Goal: Task Accomplishment & Management: Use online tool/utility

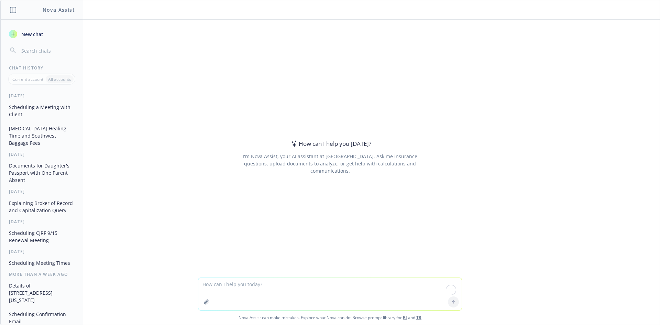
click at [283, 292] on textarea "To enrich screen reader interactions, please activate Accessibility in Grammarl…" at bounding box center [329, 294] width 263 height 32
paste textarea "Hello Goodwill Team, Happy [DATE] to everyone. I am enclosing updates for all o…"
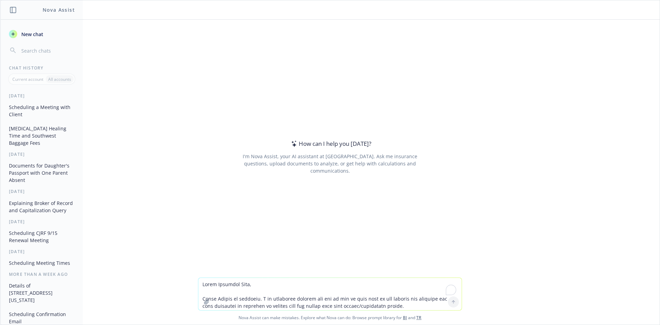
scroll to position [272, 0]
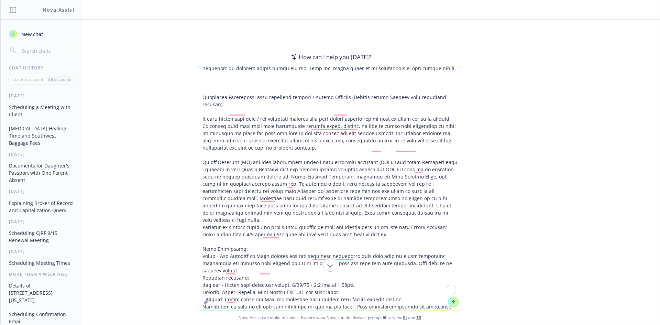
click at [216, 73] on textarea "To enrich screen reader interactions, please activate Accessibility in Grammarl…" at bounding box center [329, 188] width 263 height 244
paste textarea "make a spreadsheet that tracks each subject I mentioned below in this email and…"
type textarea "Hello Goodwill Team, Happy [DATE] to everyone. I am enclosing updates for all o…"
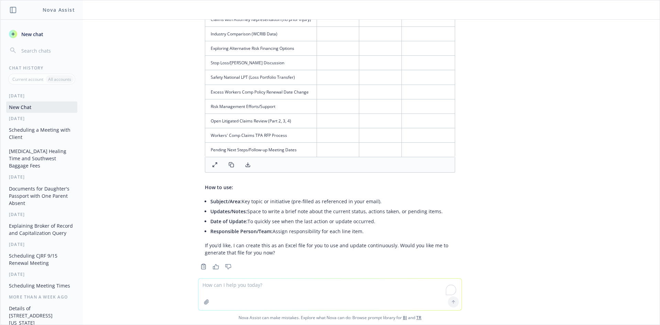
scroll to position [667, 0]
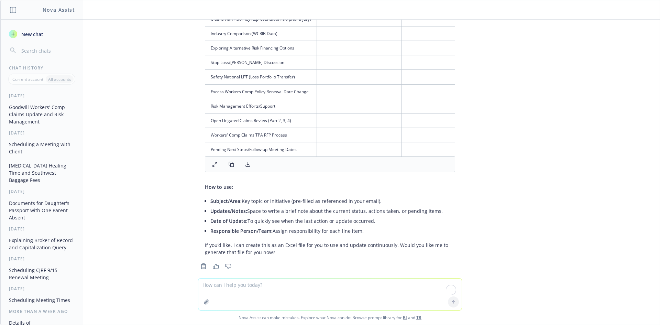
click at [245, 162] on icon at bounding box center [248, 165] width 6 height 6
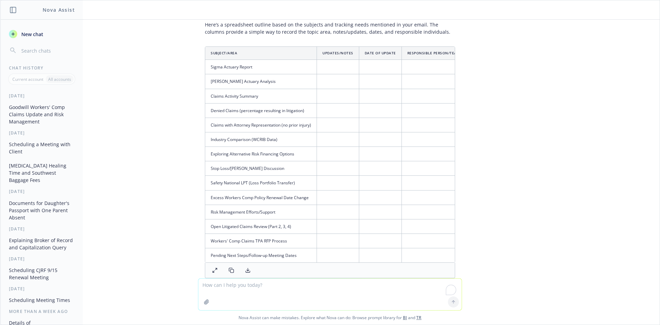
scroll to position [529, 0]
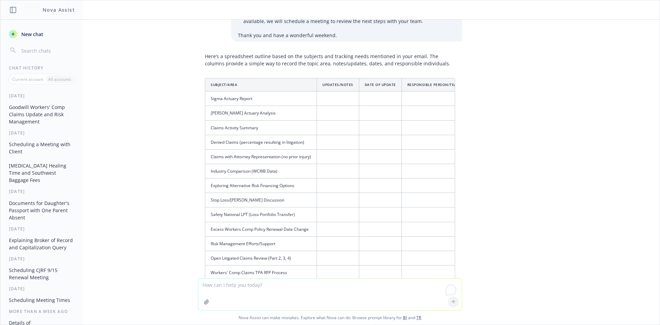
click at [253, 291] on textarea "To enrich screen reader interactions, please activate Accessibility in Grammarl…" at bounding box center [329, 294] width 263 height 32
paste textarea "Hi Princess, I hope you had a lovely weekend. [PERSON_NAME] and [PERSON_NAME] a…"
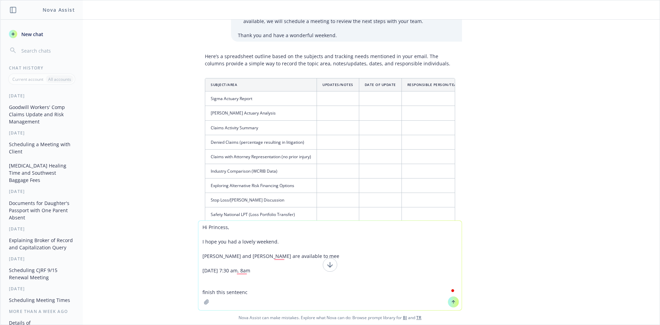
type textarea "Hi Princess, I hope you had a lovely weekend. [PERSON_NAME] and [PERSON_NAME] a…"
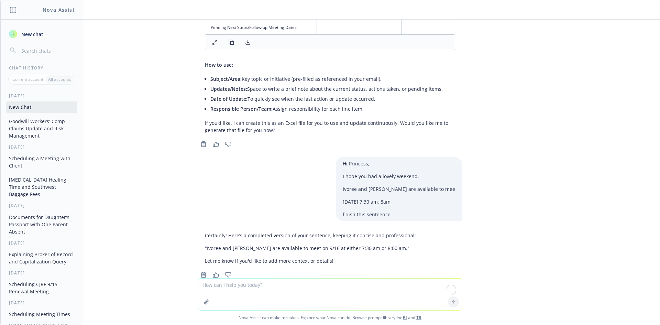
scroll to position [797, 0]
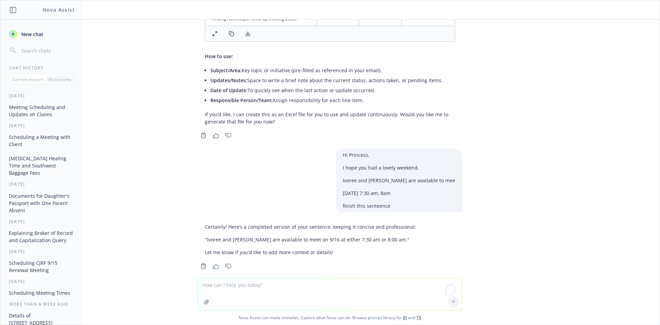
click at [330, 293] on textarea "To enrich screen reader interactions, please activate Accessibility in Grammarl…" at bounding box center [329, 294] width 263 height 32
type textarea "more dfetails"
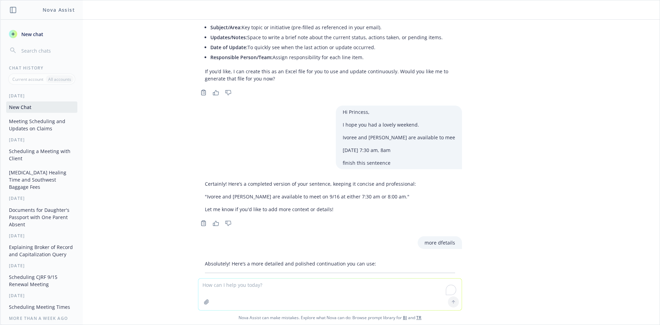
scroll to position [897, 0]
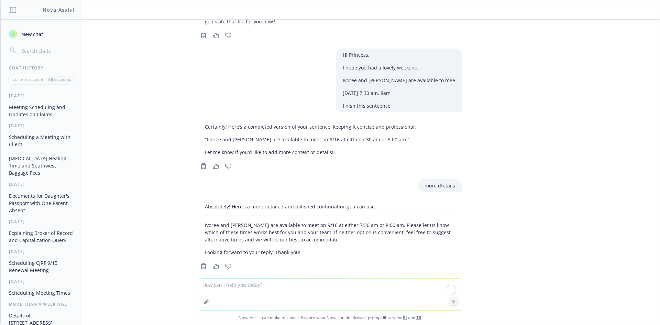
click at [317, 291] on textarea "To enrich screen reader interactions, please activate Accessibility in Grammarl…" at bounding box center [329, 294] width 263 height 32
type textarea "less formal"
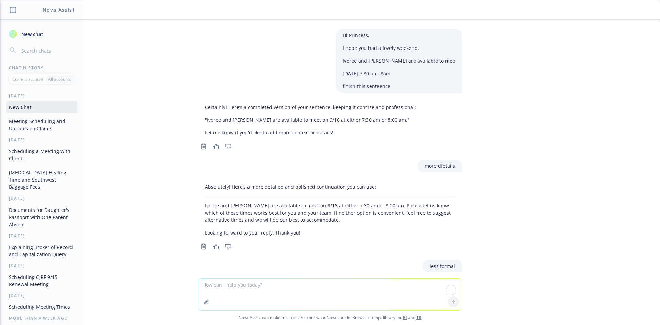
scroll to position [984, 0]
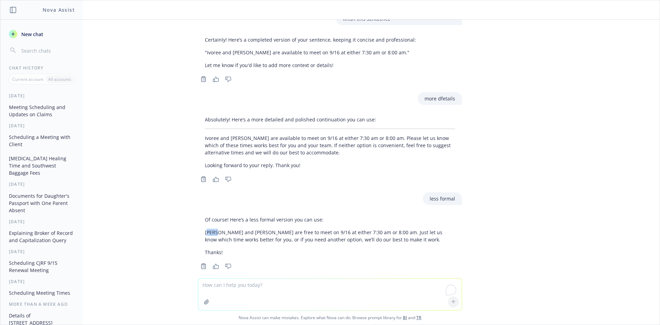
drag, startPoint x: 204, startPoint y: 223, endPoint x: 211, endPoint y: 223, distance: 7.6
click at [211, 229] on p "[PERSON_NAME] and [PERSON_NAME] are free to meet on 9/16 at either 7:30 am or 8…" at bounding box center [330, 236] width 250 height 14
click at [199, 222] on div "Of course! Here’s a less formal version you can use: [PERSON_NAME] and [PERSON_…" at bounding box center [330, 235] width 264 height 45
drag, startPoint x: 255, startPoint y: 288, endPoint x: 263, endPoint y: 290, distance: 8.8
click at [263, 290] on textarea "To enrich screen reader interactions, please activate Accessibility in Grammarl…" at bounding box center [329, 294] width 263 height 32
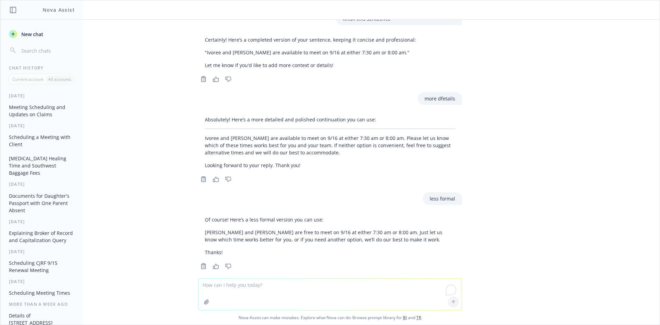
paste textarea "Hi Princess, I hope you had a lovely weekend. [PERSON_NAME] and [PERSON_NAME] a…"
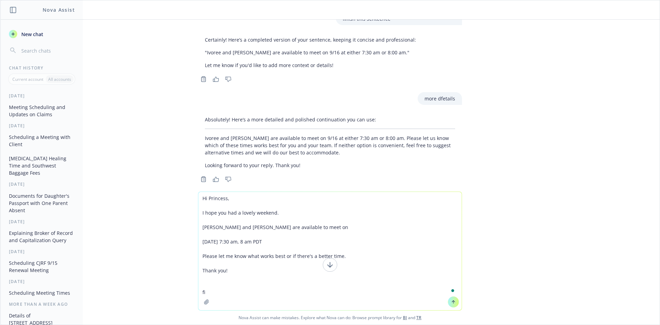
type textarea "Hi Princess, I hope you had a lovely weekend. [PERSON_NAME] and [PERSON_NAME] a…"
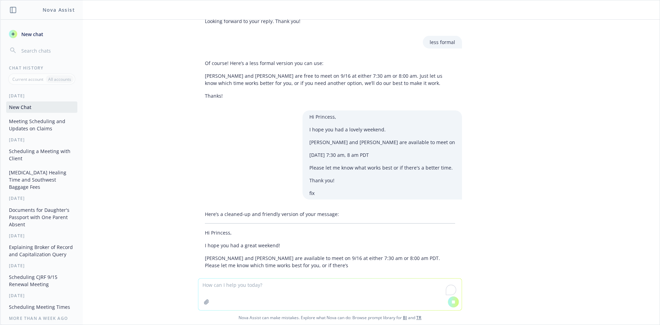
scroll to position [1104, 0]
click at [291, 294] on textarea "To enrich screen reader interactions, please activate Accessibility in Grammarl…" at bounding box center [329, 294] width 263 height 32
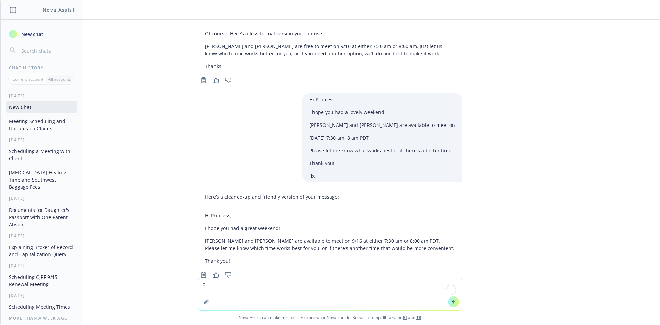
scroll to position [1179, 0]
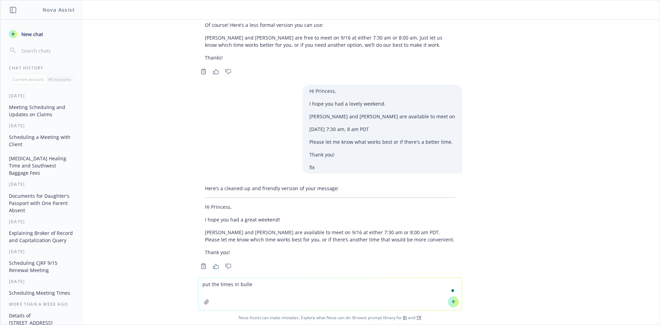
type textarea "put the times in bullet"
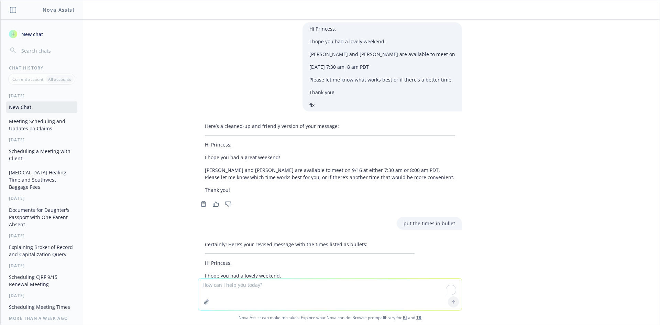
scroll to position [1328, 0]
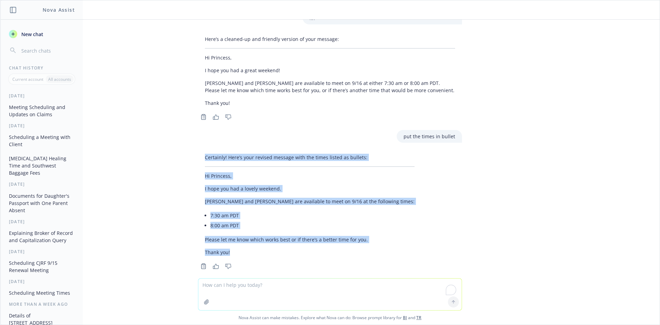
drag, startPoint x: 217, startPoint y: 235, endPoint x: 163, endPoint y: 151, distance: 99.6
click at [162, 151] on div "Hello Goodwill Team, Happy [DATE] to everyone. I am enclosing updates for all o…" at bounding box center [329, 149] width 659 height 259
click at [198, 167] on div "Certainly! Here’s your revised message with the times listed as bullets: Hi Pri…" at bounding box center [309, 205] width 223 height 108
copy div "Hi Princess, I hope you had a lovely weekend. [PERSON_NAME] and [PERSON_NAME] a…"
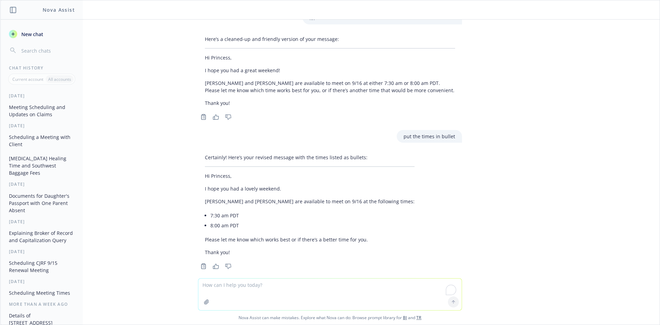
click at [271, 283] on textarea "To enrich screen reader interactions, please activate Accessibility in Grammarl…" at bounding box center [329, 294] width 263 height 32
paste textarea "Hi Princess, I hope you had a lovely weekend. [PERSON_NAME] and [PERSON_NAME] a…"
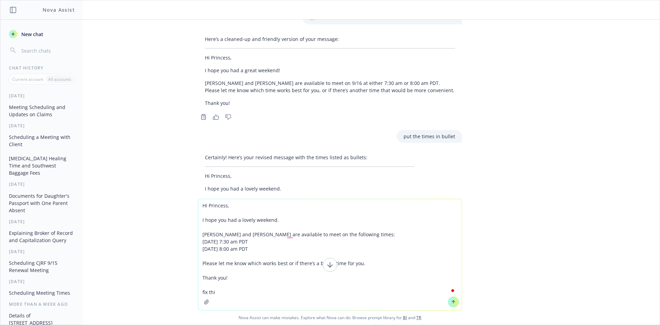
type textarea "Hi Princess, I hope you had a lovely weekend. [PERSON_NAME] and [PERSON_NAME] a…"
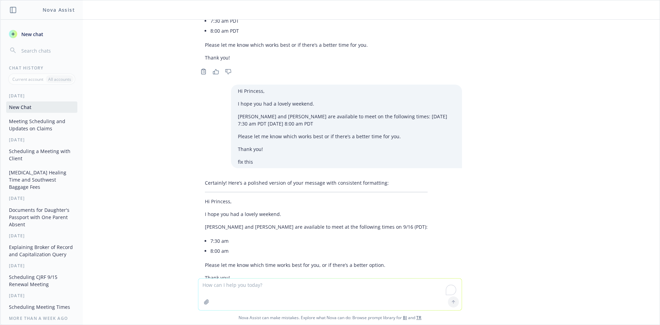
scroll to position [1548, 0]
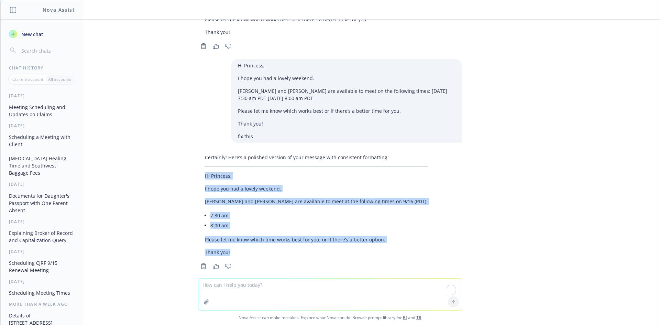
drag, startPoint x: 196, startPoint y: 166, endPoint x: 287, endPoint y: 247, distance: 121.0
click at [287, 247] on div "Certainly! Here’s a polished version of your message with consistent formatting…" at bounding box center [316, 205] width 237 height 108
copy div "Hi Princess, I hope you had a lovely weekend. [PERSON_NAME] and [PERSON_NAME] a…"
click at [387, 231] on div "Certainly! Here’s a polished version of your message with consistent formatting…" at bounding box center [330, 205] width 264 height 108
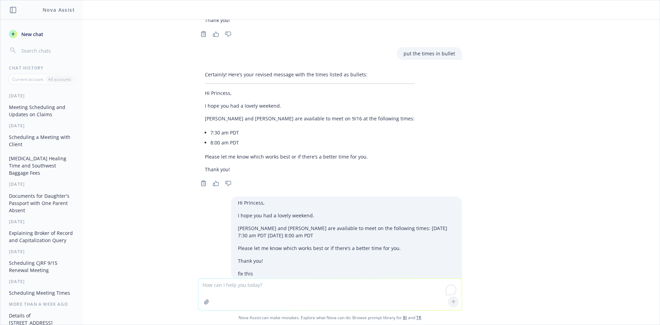
scroll to position [1411, 0]
click at [265, 292] on textarea "To enrich screen reader interactions, please activate Accessibility in Grammarl…" at bounding box center [329, 294] width 263 height 32
paste textarea "Please let me know which works best or if there’s a move convenient time"
type textarea "Please let me know which works best or if there’s a move convenient time Fix th…"
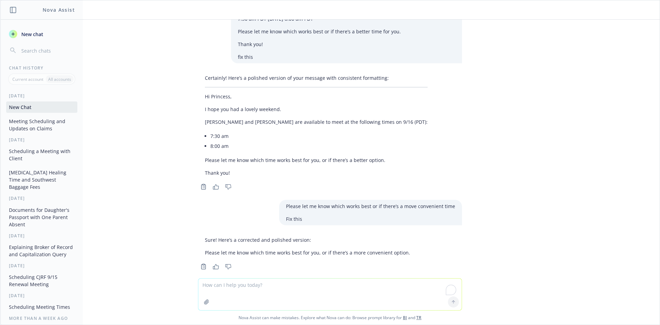
scroll to position [1628, 0]
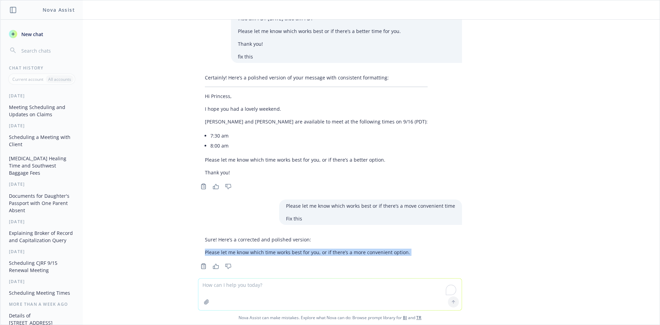
drag, startPoint x: 198, startPoint y: 239, endPoint x: 396, endPoint y: 255, distance: 198.7
click at [396, 255] on div "Sure! Here’s a corrected and polished version: Please let me know which time wo…" at bounding box center [330, 252] width 264 height 38
copy div "Please let me know which time works best for you, or if there’s a more convenie…"
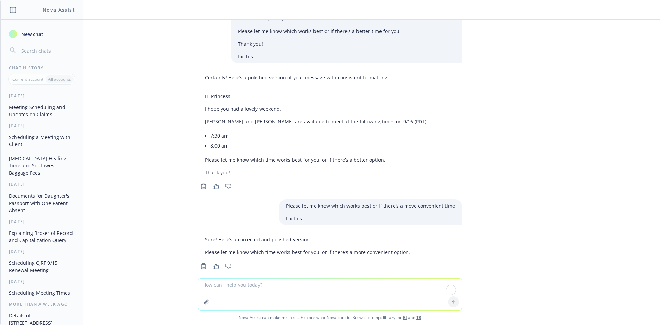
click at [222, 291] on textarea "To enrich screen reader interactions, please activate Accessibility in Grammarl…" at bounding box center [329, 294] width 263 height 32
paste textarea "i [PERSON_NAME] you’re doing well. I’m [PERSON_NAME], [PERSON_NAME] Executive A…"
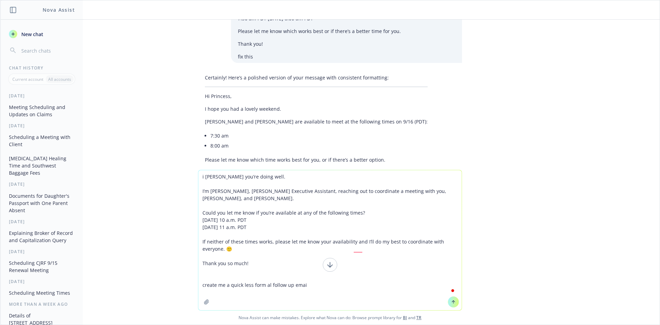
type textarea "i [PERSON_NAME] you’re doing well. I’m [PERSON_NAME], [PERSON_NAME] Executive A…"
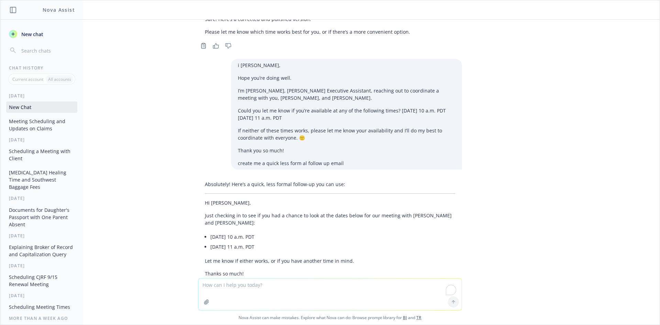
scroll to position [1862, 0]
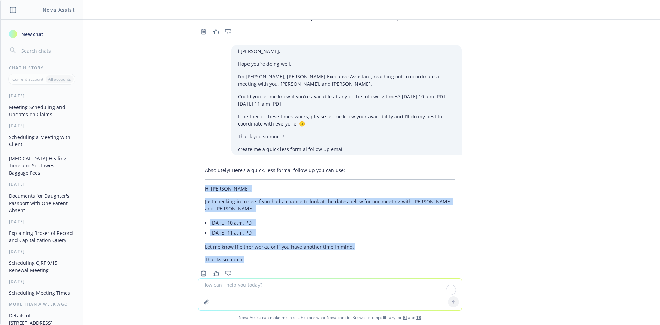
drag, startPoint x: 198, startPoint y: 177, endPoint x: 263, endPoint y: 243, distance: 92.4
click at [263, 243] on div "Absolutely! Here’s a quick, less formal follow-up you can use: Hi [PERSON_NAME]…" at bounding box center [330, 215] width 264 height 102
copy div "Hi [PERSON_NAME], Just checking in to see if you had a chance to look at the da…"
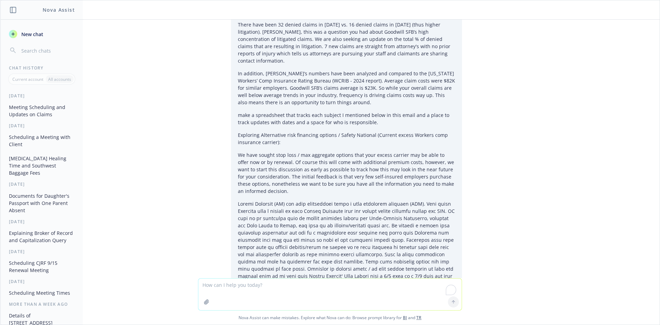
scroll to position [344, 0]
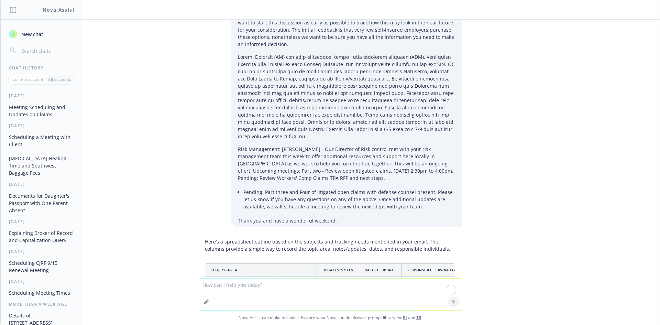
click at [26, 30] on button "New chat" at bounding box center [41, 34] width 71 height 12
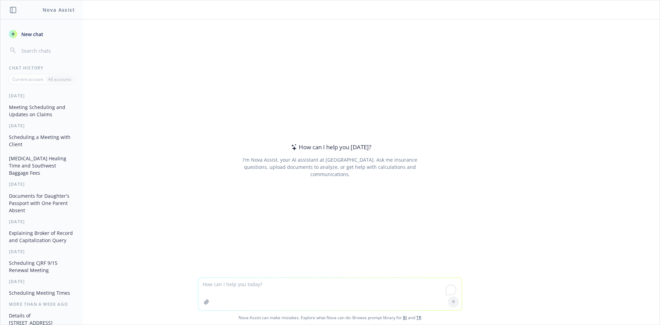
click at [293, 296] on textarea "To enrich screen reader interactions, please activate Accessibility in Grammarl…" at bounding box center [329, 294] width 263 height 32
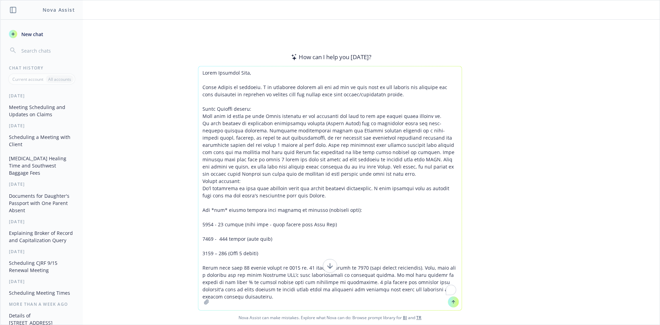
scroll to position [264, 0]
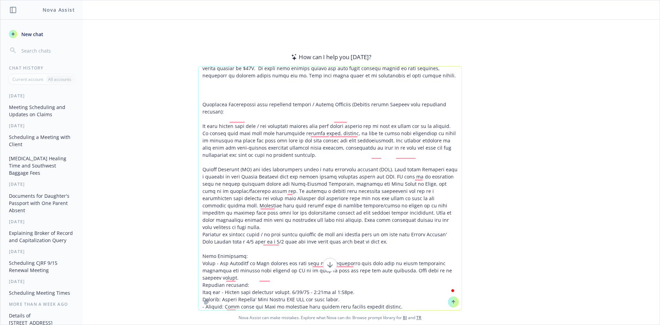
click at [210, 86] on textarea "To enrich screen reader interactions, please activate Accessibility in Grammarl…" at bounding box center [329, 188] width 263 height 244
click at [372, 201] on textarea "To enrich screen reader interactions, please activate Accessibility in Grammarl…" at bounding box center [329, 188] width 263 height 244
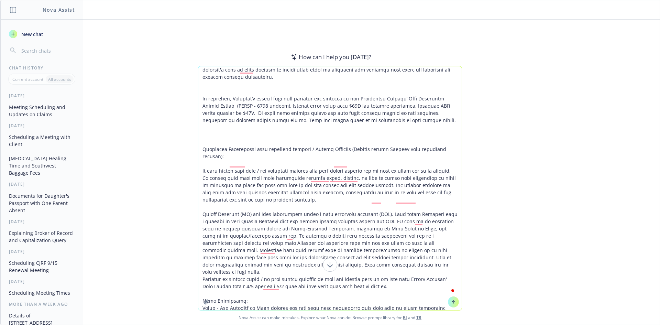
scroll to position [0, 0]
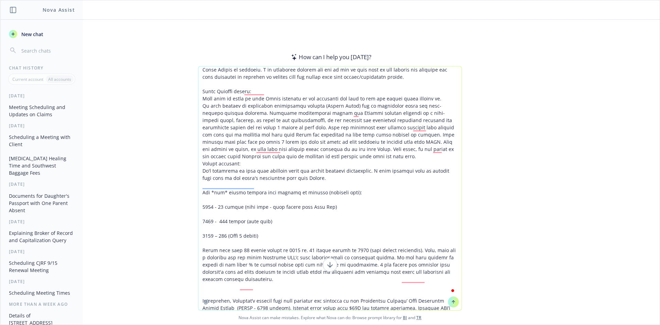
click at [199, 69] on textarea "To enrich screen reader interactions, please activate Accessibility in Grammarl…" at bounding box center [329, 188] width 263 height 244
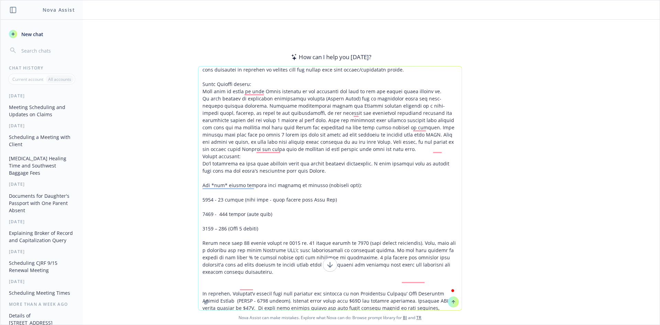
type textarea "Hello Goodwill Team, Happy [DATE] to everyone. I am enclosing updates for all o…"
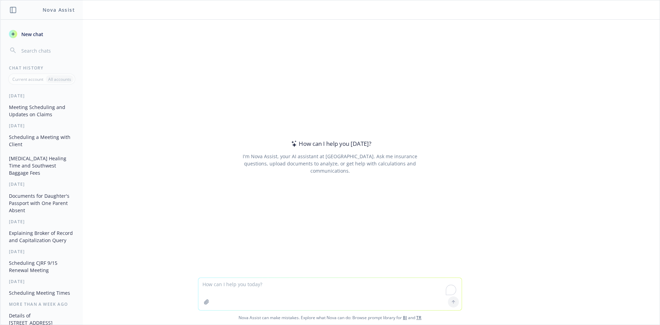
click at [227, 292] on textarea "To enrich screen reader interactions, please activate Accessibility in Grammarl…" at bounding box center [329, 294] width 263 height 32
paste textarea "make a spreadsheet that tracks each subject I mentioned below in this email and…"
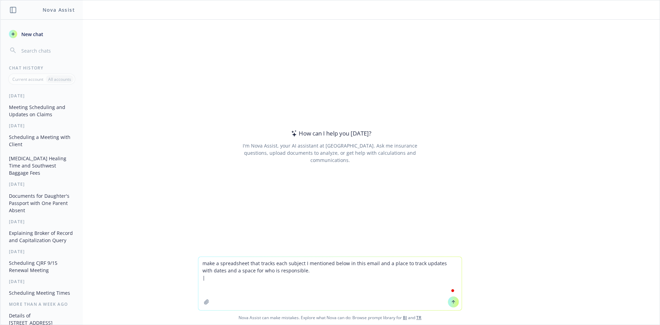
paste textarea "Hello Goodwill Team, Happy [DATE] to everyone. I am enclosing updates for all o…"
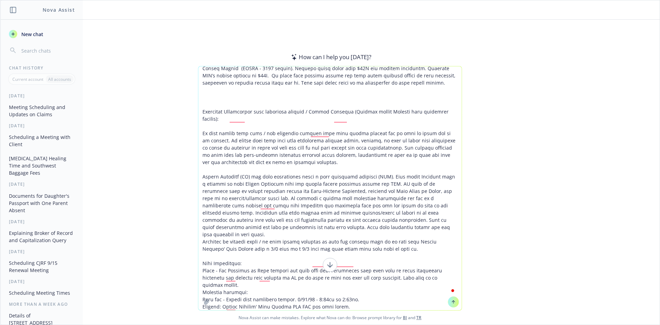
click at [268, 87] on textarea "To enrich screen reader interactions, please activate Accessibility in Grammarl…" at bounding box center [329, 188] width 263 height 244
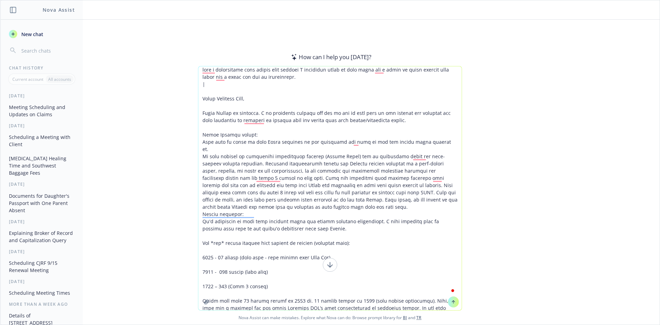
click at [241, 84] on textarea "To enrich screen reader interactions, please activate Accessibility in Grammarl…" at bounding box center [329, 188] width 263 height 244
click at [220, 82] on textarea "To enrich screen reader interactions, please activate Accessibility in Grammarl…" at bounding box center [329, 188] width 263 height 244
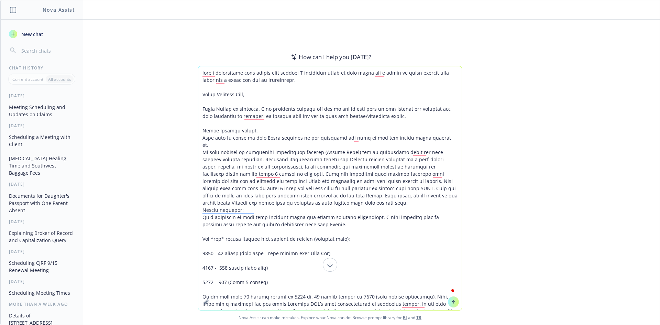
click at [268, 74] on textarea "To enrich screen reader interactions, please activate Accessibility in Grammarl…" at bounding box center [329, 188] width 263 height 244
drag, startPoint x: 345, startPoint y: 74, endPoint x: 368, endPoint y: 75, distance: 22.7
click at [370, 75] on textarea "To enrich screen reader interactions, please activate Accessibility in Grammarl…" at bounding box center [329, 188] width 263 height 244
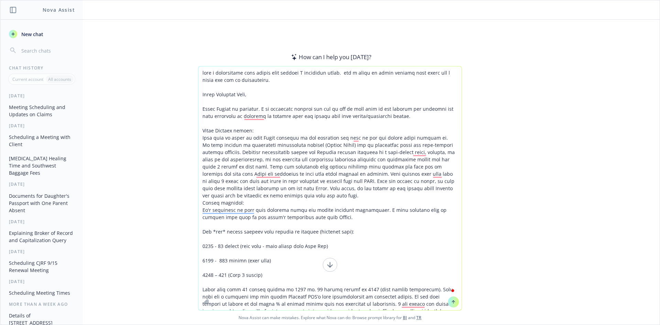
click at [348, 73] on textarea "To enrich screen reader interactions, please activate Accessibility in Grammarl…" at bounding box center [329, 188] width 263 height 244
click at [348, 77] on textarea "To enrich screen reader interactions, please activate Accessibility in Grammarl…" at bounding box center [329, 188] width 263 height 244
click at [347, 72] on textarea "To enrich screen reader interactions, please activate Accessibility in Grammarl…" at bounding box center [329, 188] width 263 height 244
click at [349, 75] on textarea "To enrich screen reader interactions, please activate Accessibility in Grammarl…" at bounding box center [329, 188] width 263 height 244
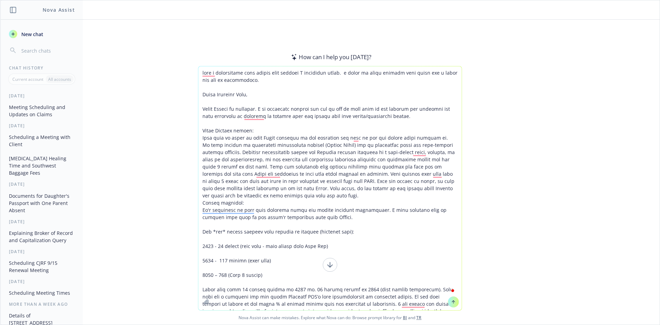
drag, startPoint x: 437, startPoint y: 74, endPoint x: 447, endPoint y: 75, distance: 9.3
click at [447, 75] on textarea "To enrich screen reader interactions, please activate Accessibility in Grammarl…" at bounding box center [329, 188] width 263 height 244
drag, startPoint x: 422, startPoint y: 84, endPoint x: 417, endPoint y: 83, distance: 5.4
click at [422, 84] on textarea "To enrich screen reader interactions, please activate Accessibility in Grammarl…" at bounding box center [329, 188] width 263 height 244
drag, startPoint x: 429, startPoint y: 82, endPoint x: 434, endPoint y: 88, distance: 7.2
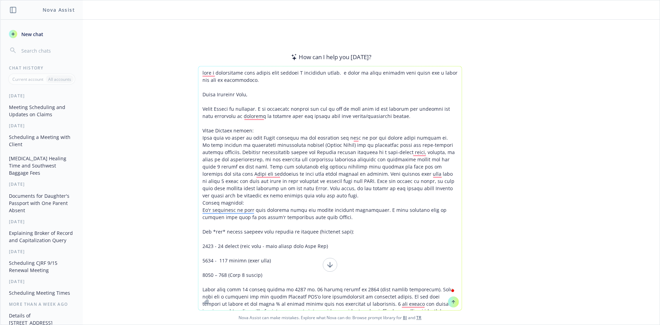
click at [437, 72] on textarea "To enrich screen reader interactions, please activate Accessibility in Grammarl…" at bounding box center [329, 188] width 263 height 244
click at [433, 89] on textarea "To enrich screen reader interactions, please activate Accessibility in Grammarl…" at bounding box center [329, 188] width 263 height 244
drag, startPoint x: 437, startPoint y: 75, endPoint x: 445, endPoint y: 75, distance: 7.6
click at [445, 75] on textarea "To enrich screen reader interactions, please activate Accessibility in Grammarl…" at bounding box center [329, 188] width 263 height 244
click at [347, 70] on textarea "To enrich screen reader interactions, please activate Accessibility in Grammarl…" at bounding box center [329, 188] width 263 height 244
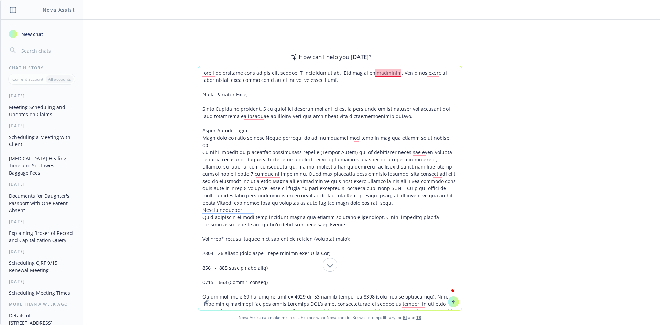
click at [379, 70] on textarea "To enrich screen reader interactions, please activate Accessibility in Grammarl…" at bounding box center [329, 188] width 263 height 244
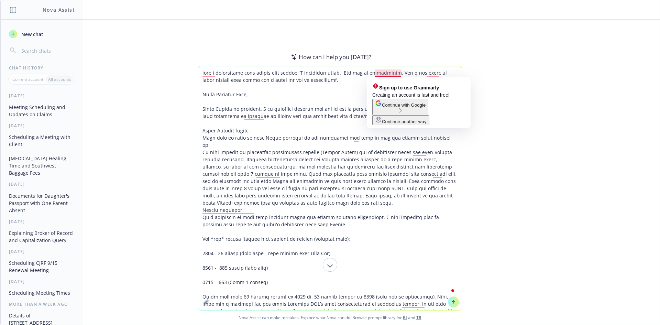
drag, startPoint x: 356, startPoint y: 70, endPoint x: 371, endPoint y: 73, distance: 15.0
click at [356, 68] on textarea "To enrich screen reader interactions, please activate Accessibility in Grammarl…" at bounding box center [329, 188] width 263 height 244
click at [398, 74] on textarea "To enrich screen reader interactions, please activate Accessibility in Grammarl…" at bounding box center [329, 188] width 263 height 244
click at [390, 73] on textarea "To enrich screen reader interactions, please activate Accessibility in Grammarl…" at bounding box center [329, 188] width 263 height 244
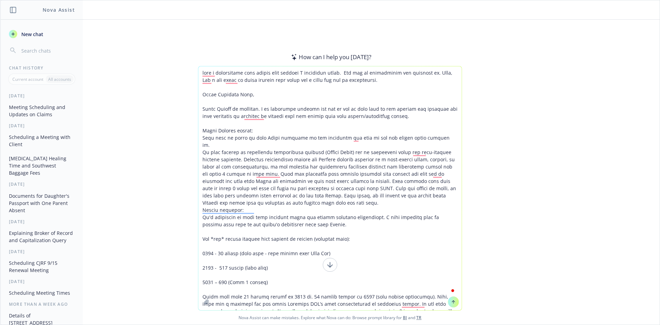
click at [223, 80] on textarea "To enrich screen reader interactions, please activate Accessibility in Grammarl…" at bounding box center [329, 188] width 263 height 244
click at [218, 80] on textarea "To enrich screen reader interactions, please activate Accessibility in Grammarl…" at bounding box center [329, 188] width 263 height 244
click at [287, 74] on textarea "To enrich screen reader interactions, please activate Accessibility in Grammarl…" at bounding box center [329, 188] width 263 height 244
click at [304, 89] on textarea "To enrich screen reader interactions, please activate Accessibility in Grammarl…" at bounding box center [329, 188] width 263 height 244
click at [361, 92] on textarea "To enrich screen reader interactions, please activate Accessibility in Grammarl…" at bounding box center [329, 188] width 263 height 244
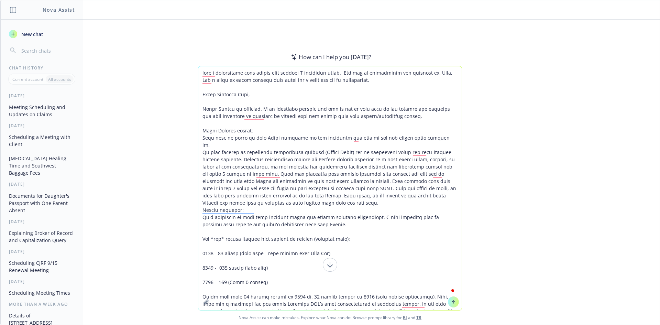
drag, startPoint x: 380, startPoint y: 80, endPoint x: 289, endPoint y: 80, distance: 90.4
click at [289, 80] on textarea "To enrich screen reader interactions, please activate Accessibility in Grammarl…" at bounding box center [329, 188] width 263 height 244
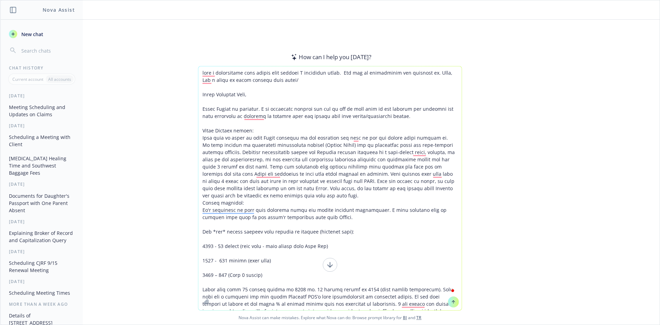
click at [433, 112] on textarea "To enrich screen reader interactions, please activate Accessibility in Grammarl…" at bounding box center [329, 188] width 263 height 244
click at [305, 81] on textarea "To enrich screen reader interactions, please activate Accessibility in Grammarl…" at bounding box center [329, 188] width 263 height 244
type textarea "make a spreadsheet that tracks each subject I mentioned below. Add who is respo…"
click at [298, 81] on textarea "To enrich screen reader interactions, please activate Accessibility in Grammarl…" at bounding box center [329, 188] width 263 height 244
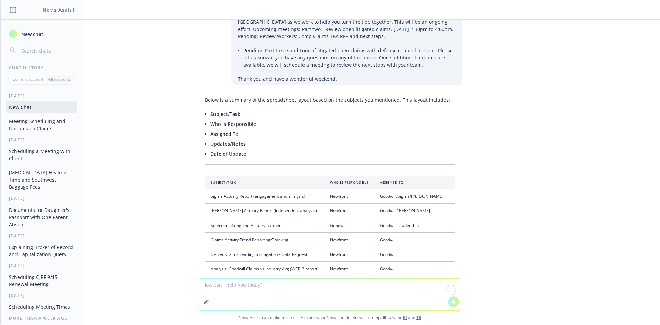
scroll to position [543, 0]
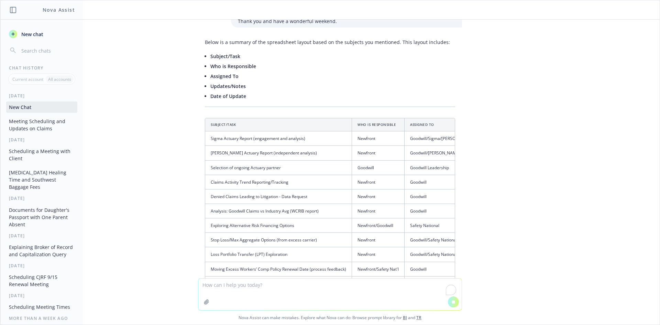
click at [419, 276] on div "make a spreadsheet that tracks each subject I mentioned below. Add who is respo…" at bounding box center [329, 172] width 659 height 305
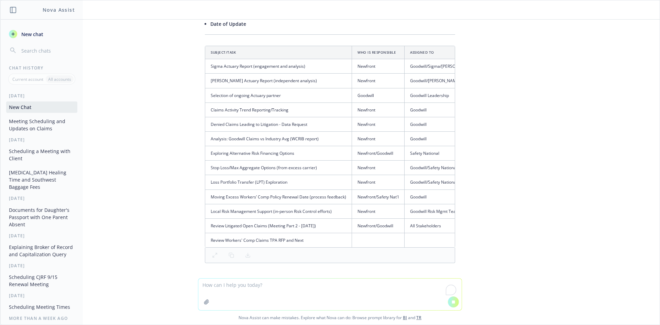
scroll to position [616, 0]
drag, startPoint x: 364, startPoint y: 279, endPoint x: 321, endPoint y: 237, distance: 59.8
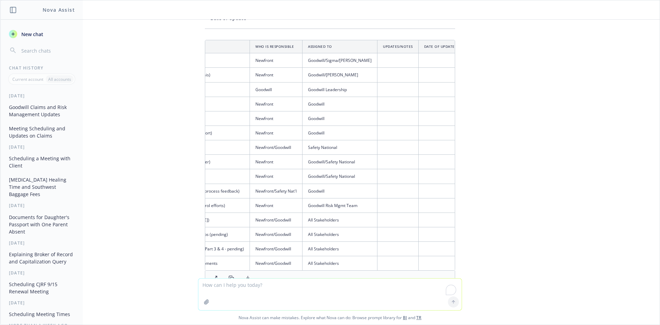
scroll to position [0, 0]
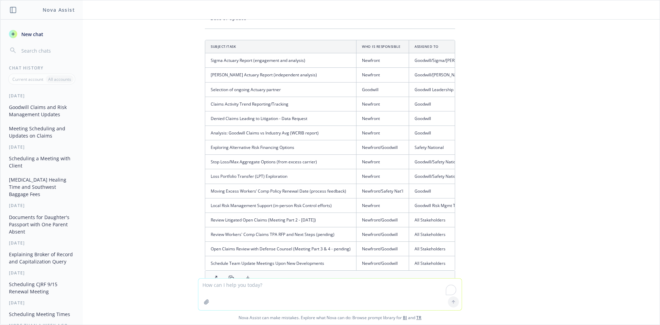
drag, startPoint x: 244, startPoint y: 266, endPoint x: 317, endPoint y: 307, distance: 83.6
click at [245, 275] on icon at bounding box center [248, 278] width 6 height 6
